Goal: Information Seeking & Learning: Learn about a topic

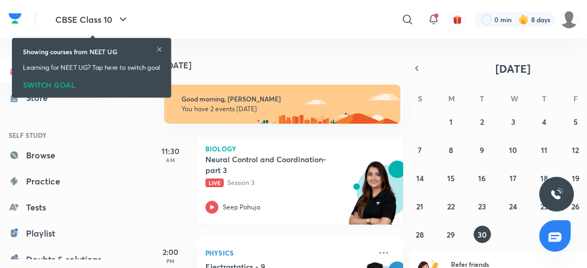
drag, startPoint x: 341, startPoint y: 223, endPoint x: 207, endPoint y: 210, distance: 133.9
click at [207, 210] on div "Biology Neural Control and Coordination- part 3 Live Session 3 Seep Pahuja" at bounding box center [300, 181] width 206 height 88
click at [207, 210] on icon at bounding box center [211, 206] width 13 height 13
